Goal: Task Accomplishment & Management: Complete application form

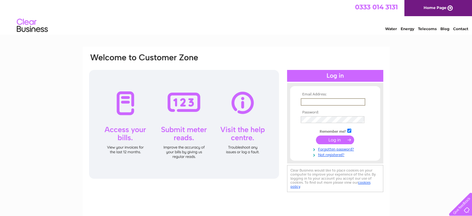
click at [313, 104] on input "text" at bounding box center [333, 101] width 65 height 7
paste input "[EMAIL_ADDRESS][DOMAIN_NAME],"
type input "[EMAIL_ADDRESS][DOMAIN_NAME]"
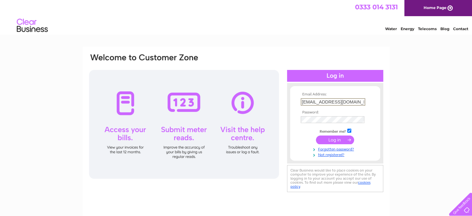
click at [324, 113] on th "Password:" at bounding box center [335, 112] width 72 height 4
click at [325, 103] on input "[EMAIL_ADDRESS][DOMAIN_NAME]" at bounding box center [333, 101] width 64 height 7
click at [334, 155] on link "Not registered?" at bounding box center [336, 154] width 70 height 6
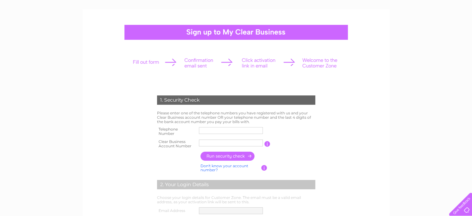
scroll to position [93, 0]
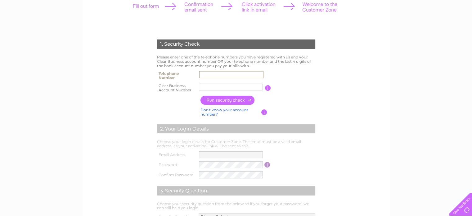
click at [223, 77] on input "text" at bounding box center [231, 74] width 65 height 7
click at [221, 86] on input "text" at bounding box center [231, 86] width 64 height 7
